Goal: Transaction & Acquisition: Purchase product/service

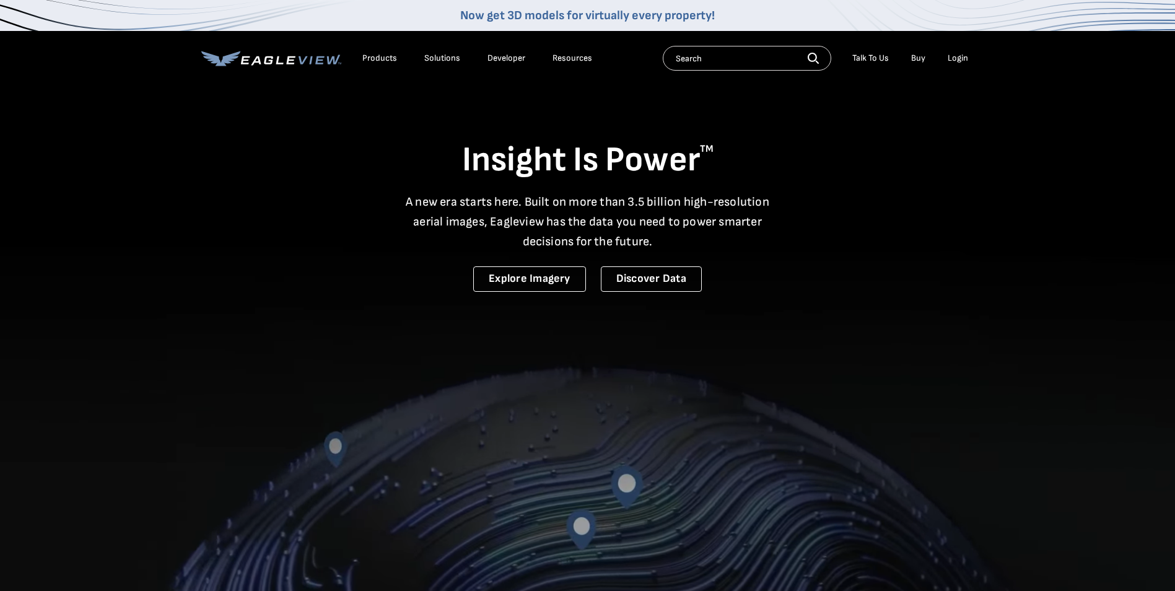
click at [958, 56] on div "Login" at bounding box center [957, 58] width 20 height 11
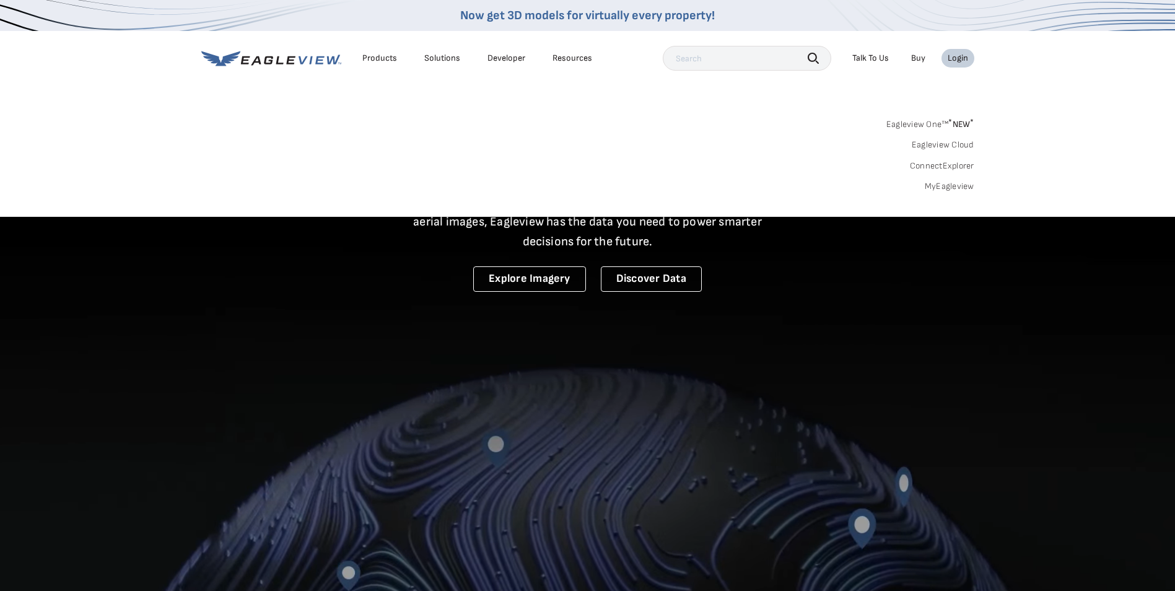
click at [942, 184] on link "MyEagleview" at bounding box center [950, 186] width 50 height 11
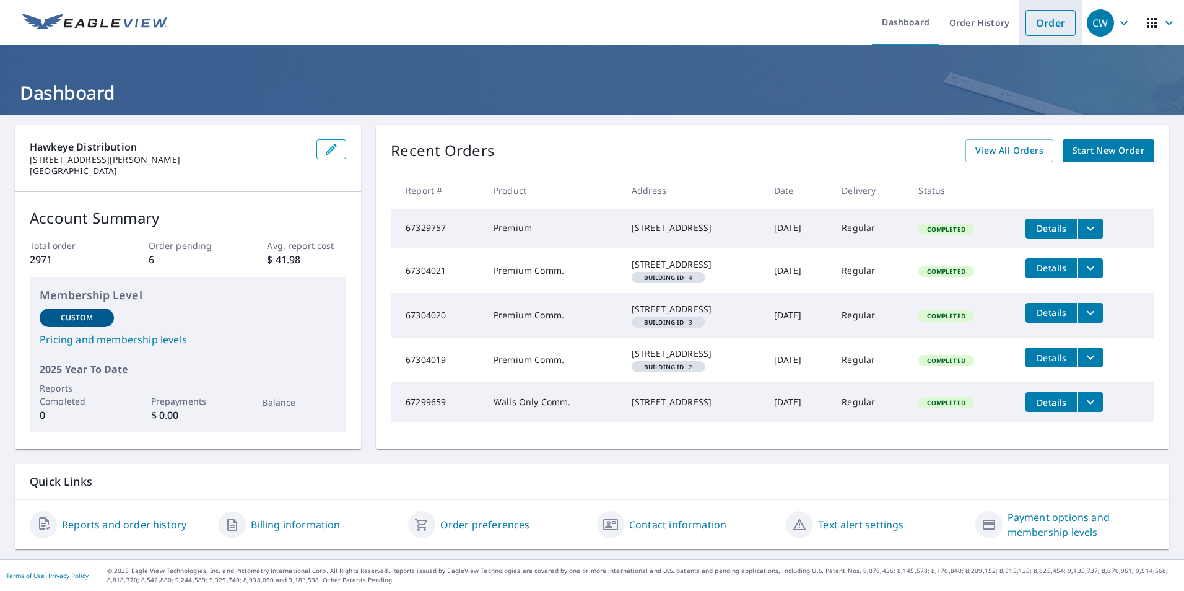
click at [1025, 28] on link "Order" at bounding box center [1050, 23] width 50 height 26
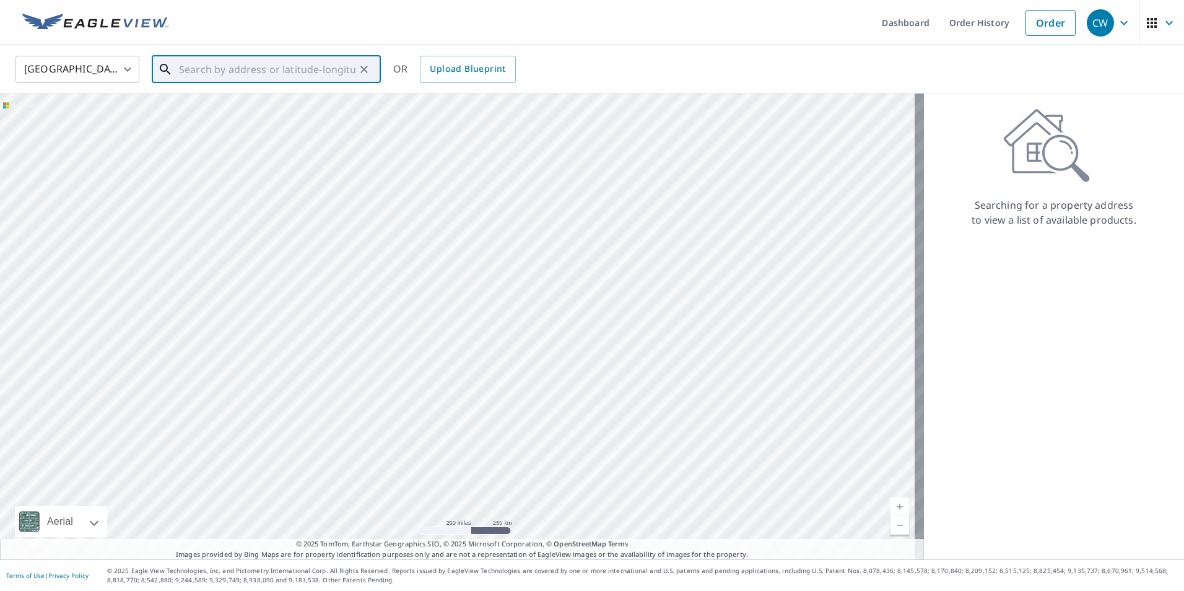
click at [263, 69] on input "text" at bounding box center [267, 69] width 176 height 35
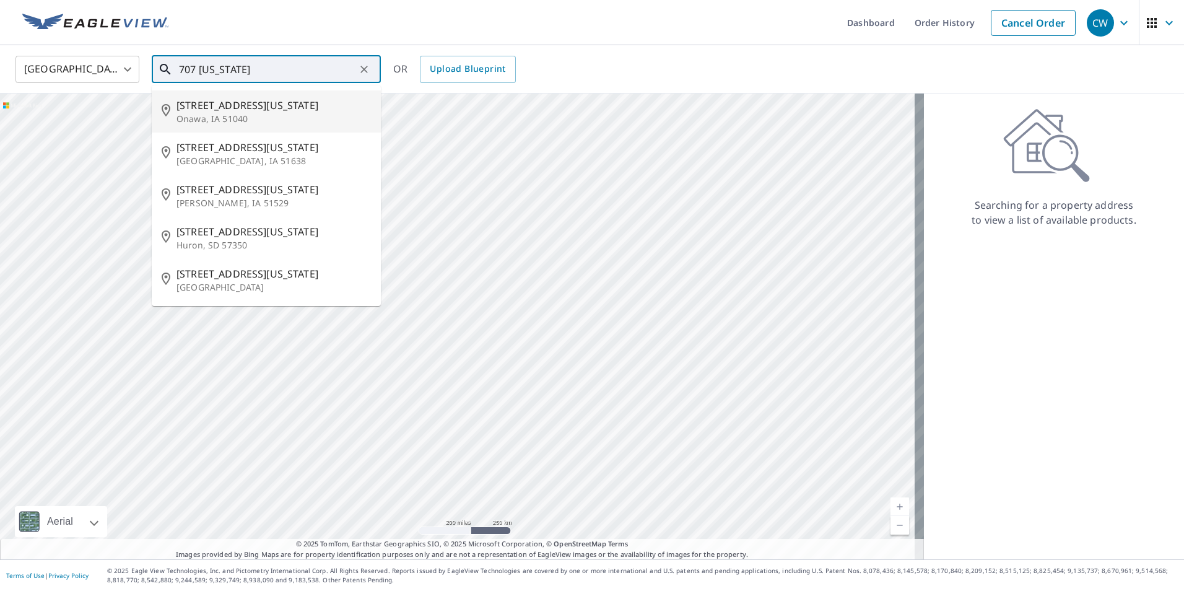
click at [261, 108] on span "[STREET_ADDRESS][US_STATE]" at bounding box center [273, 105] width 194 height 15
type input "[STREET_ADDRESS][US_STATE]"
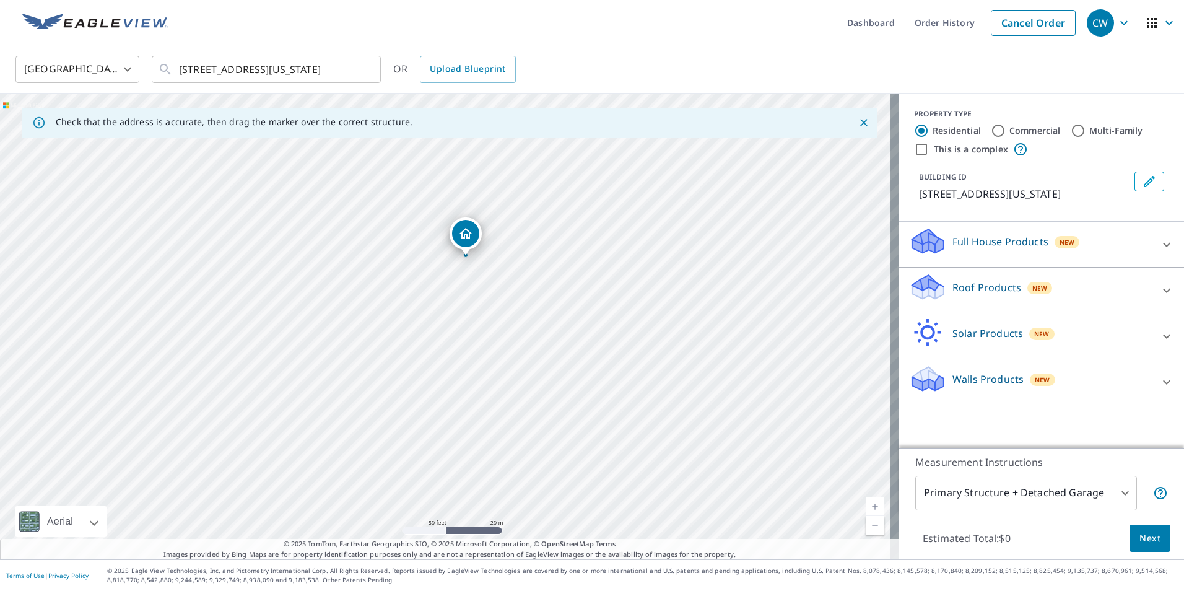
click at [965, 290] on p "Roof Products" at bounding box center [986, 287] width 69 height 15
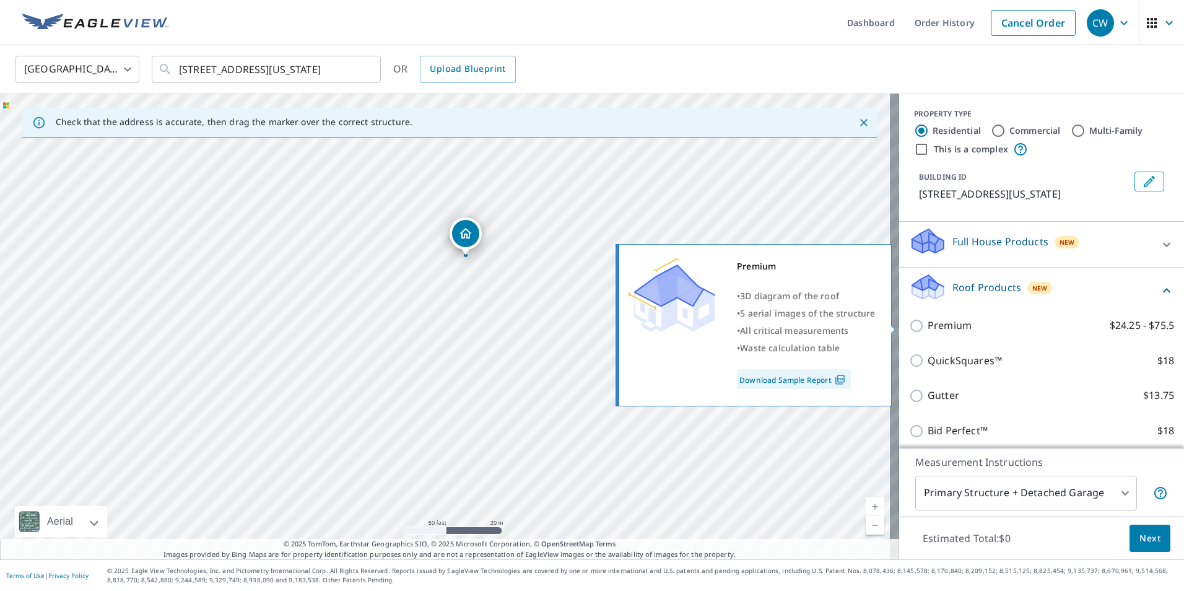
click at [937, 329] on p "Premium" at bounding box center [950, 325] width 44 height 15
click at [928, 329] on input "Premium $24.25 - $75.5" at bounding box center [918, 325] width 19 height 15
checkbox input "true"
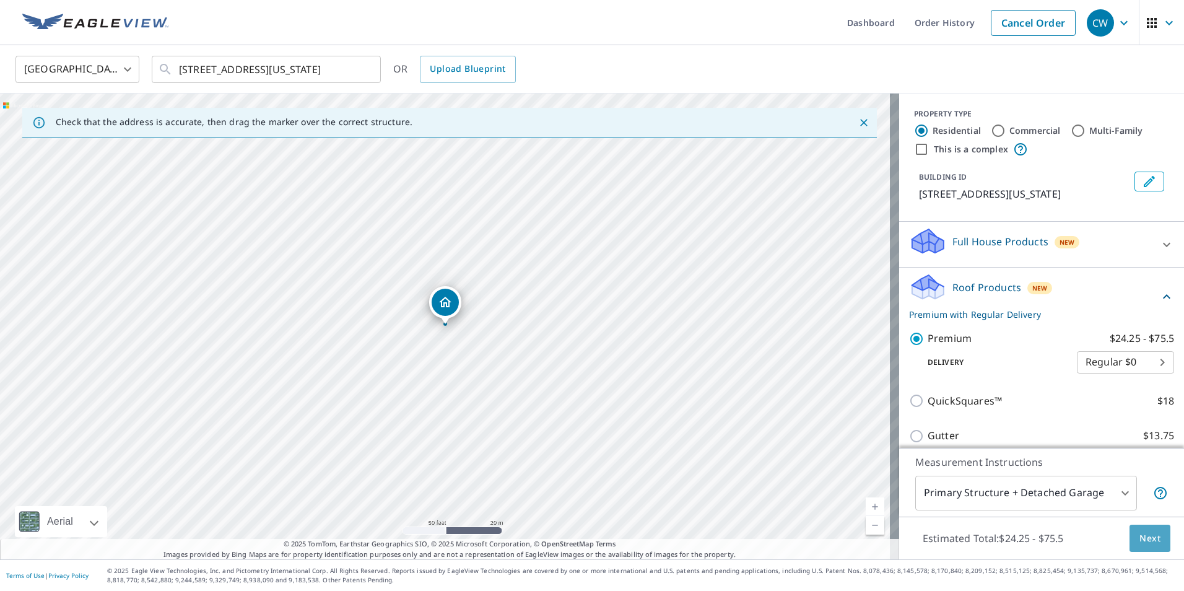
click at [1152, 538] on button "Next" at bounding box center [1150, 539] width 41 height 28
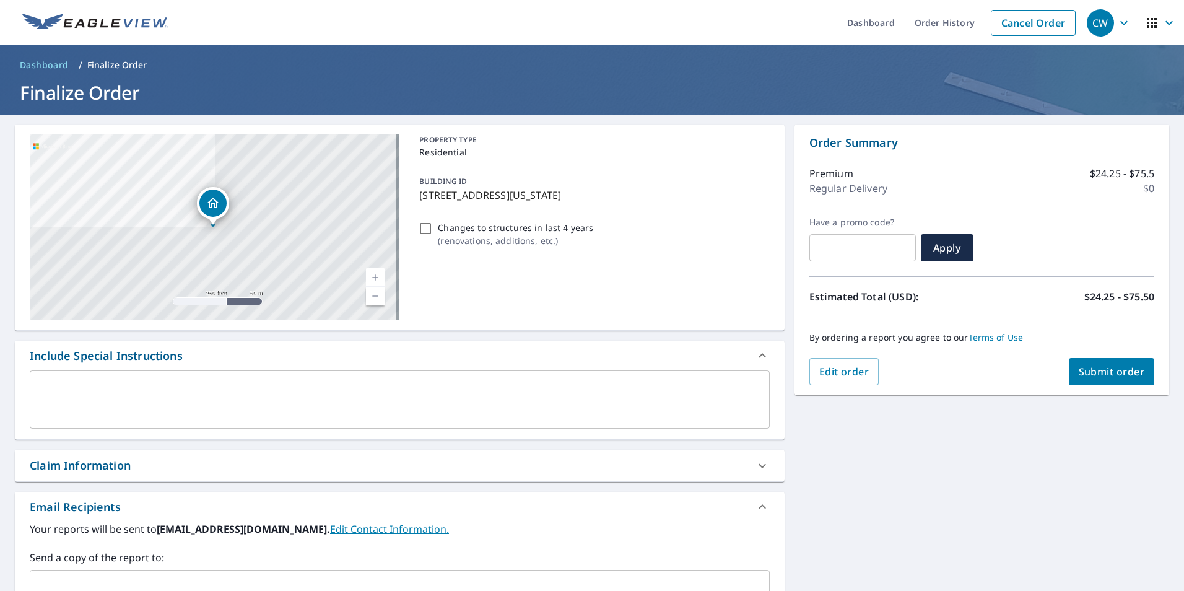
click at [1110, 368] on span "Submit order" at bounding box center [1112, 372] width 66 height 14
checkbox input "true"
